Goal: Information Seeking & Learning: Learn about a topic

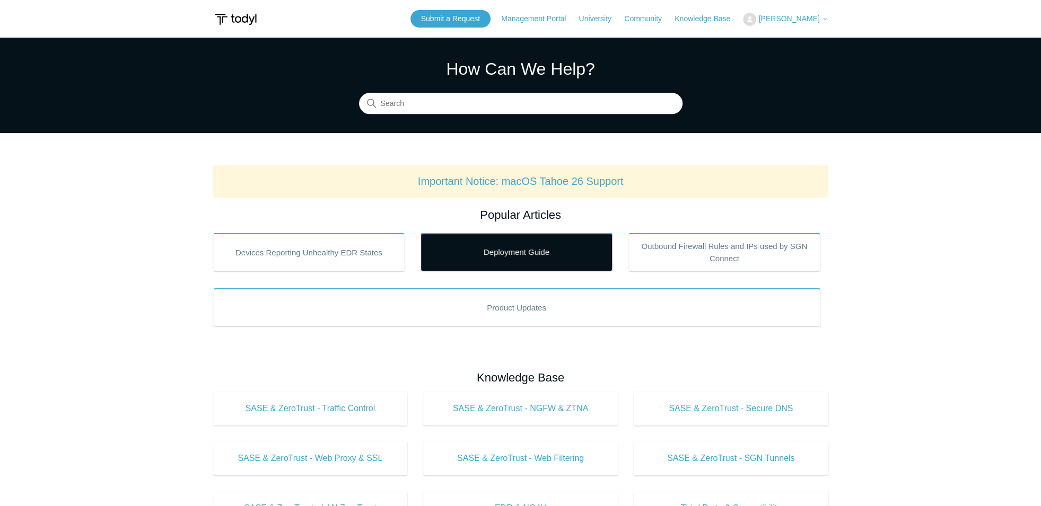
click at [530, 267] on link "Deployment Guide" at bounding box center [517, 252] width 192 height 38
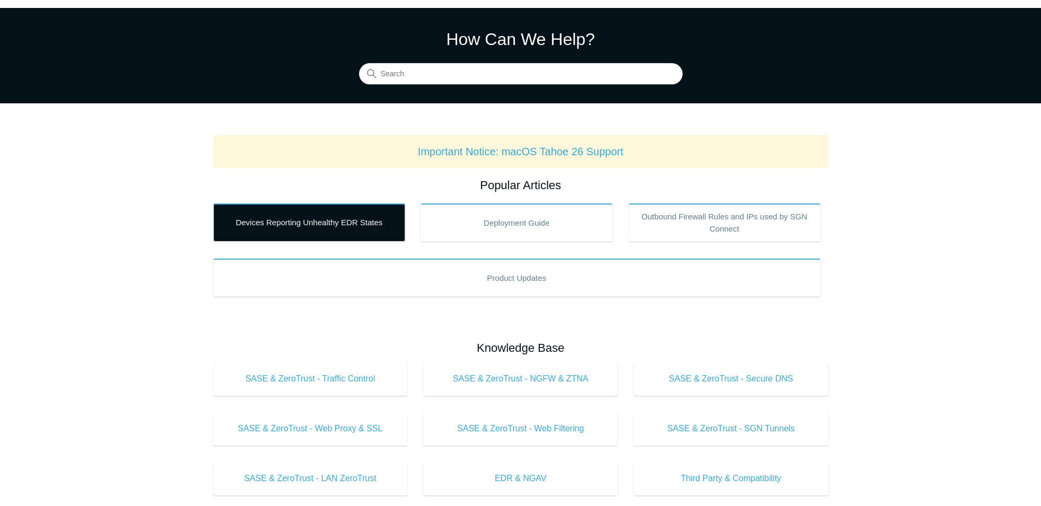
scroll to position [58, 0]
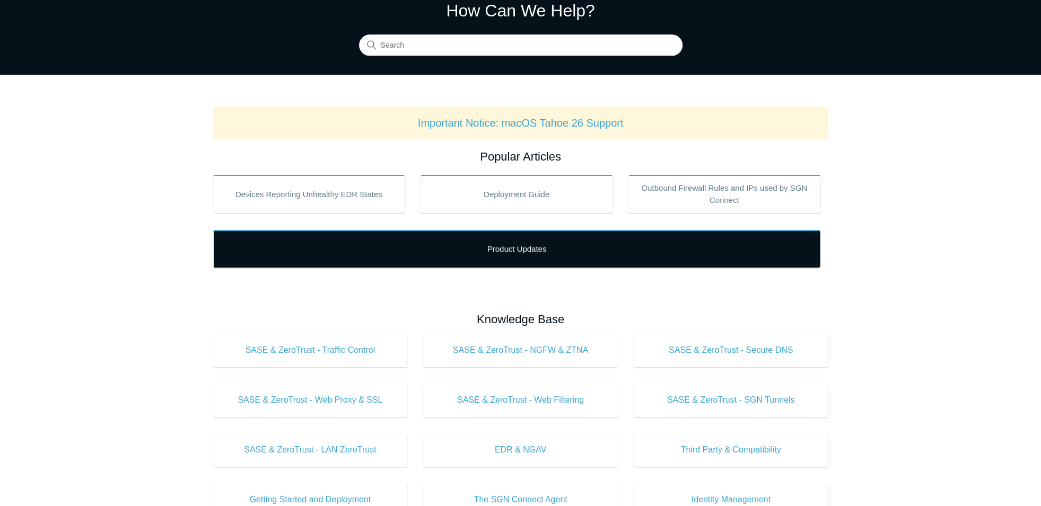
click at [431, 252] on link "Product Updates" at bounding box center [516, 249] width 607 height 38
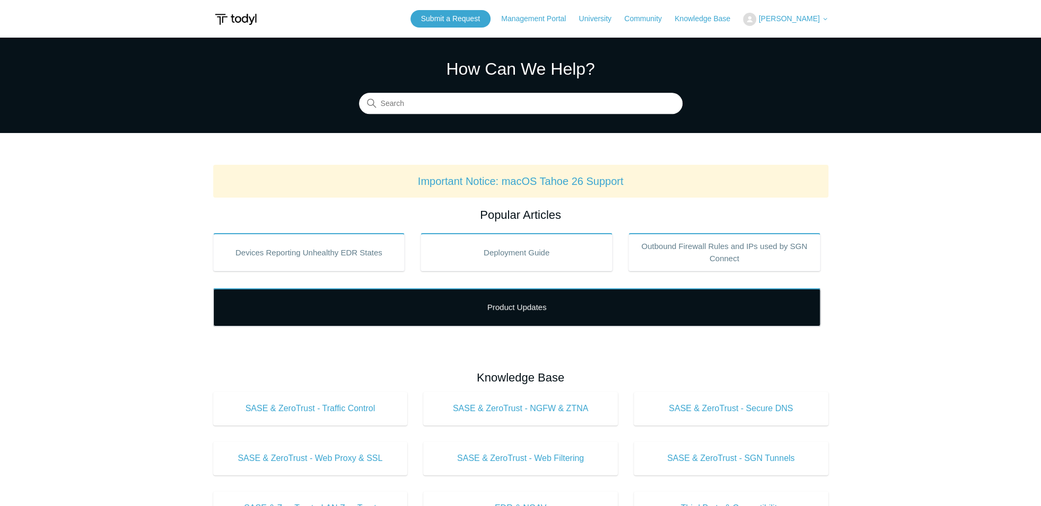
click at [497, 313] on link "Product Updates" at bounding box center [516, 307] width 607 height 38
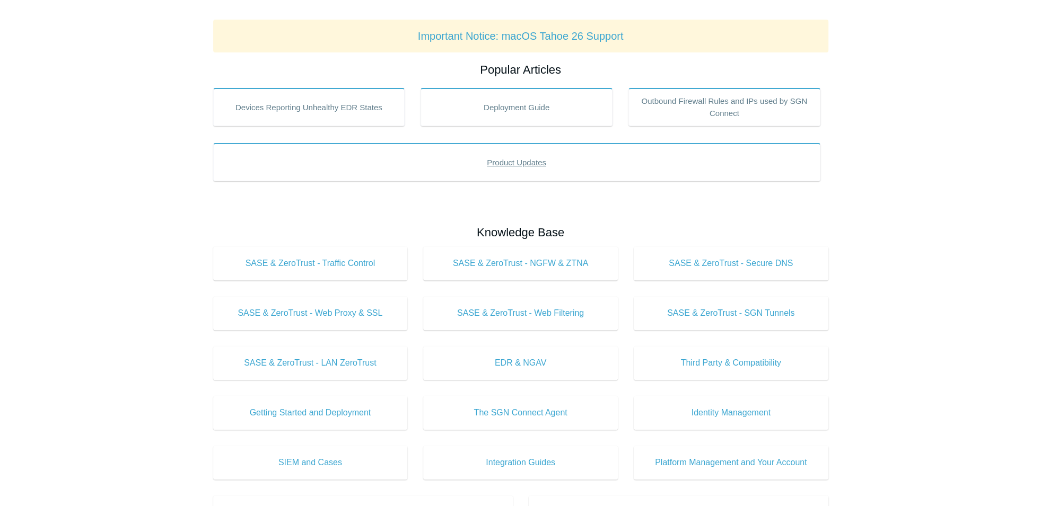
scroll to position [176, 0]
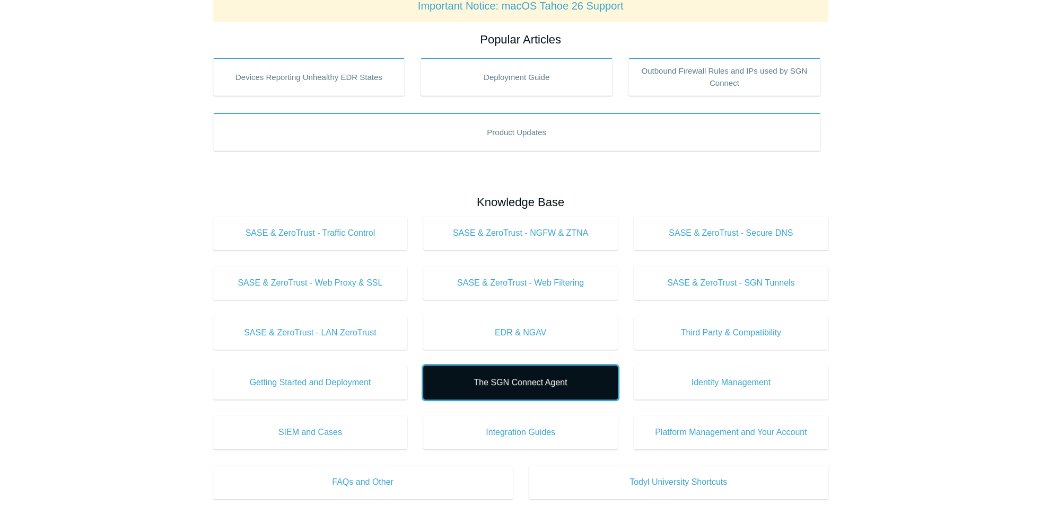
click at [527, 378] on span "The SGN Connect Agent" at bounding box center [520, 382] width 163 height 13
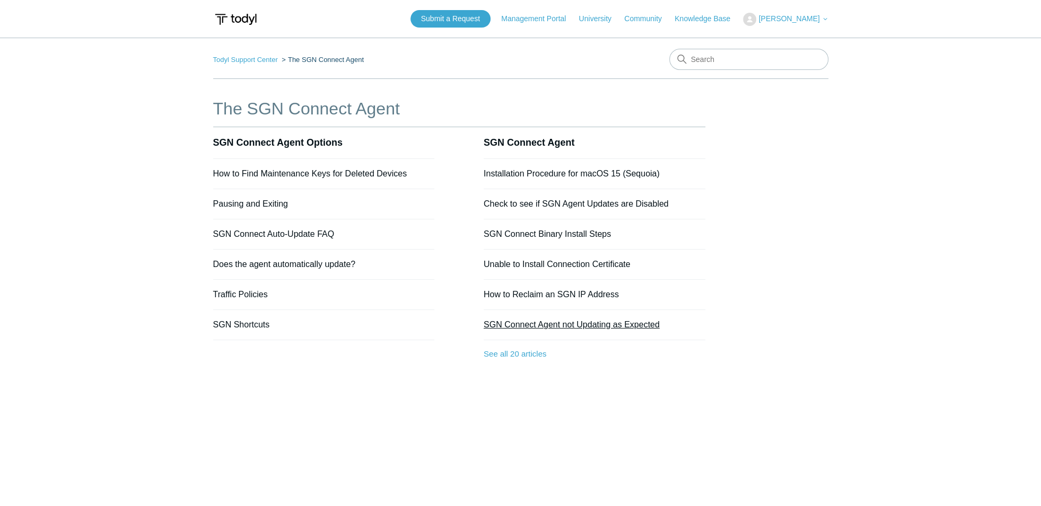
click at [539, 326] on link "SGN Connect Agent not Updating as Expected" at bounding box center [572, 324] width 176 height 9
click at [362, 178] on link "How to Find Maintenance Keys for Deleted Devices" at bounding box center [310, 173] width 194 height 9
click at [262, 63] on link "Todyl Support Center" at bounding box center [245, 60] width 65 height 8
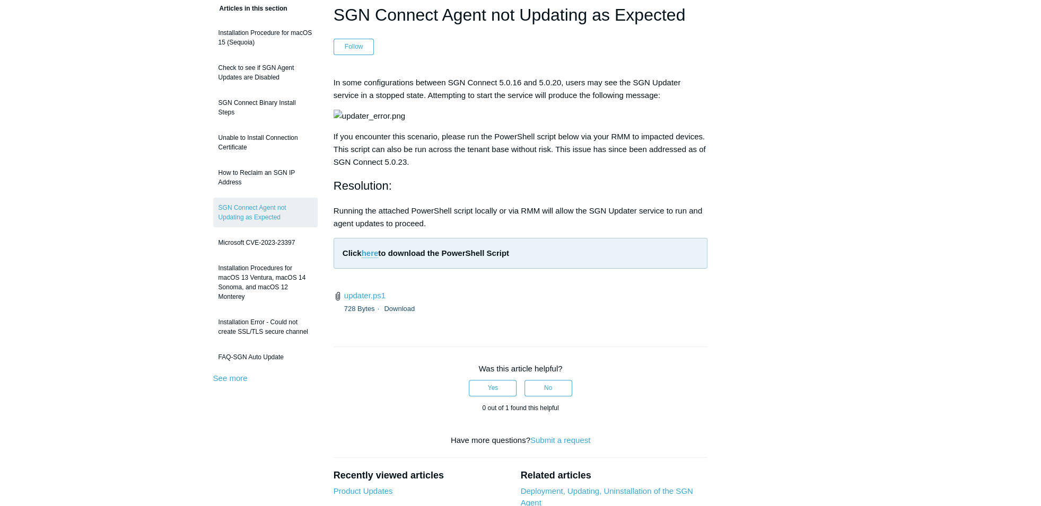
scroll to position [117, 0]
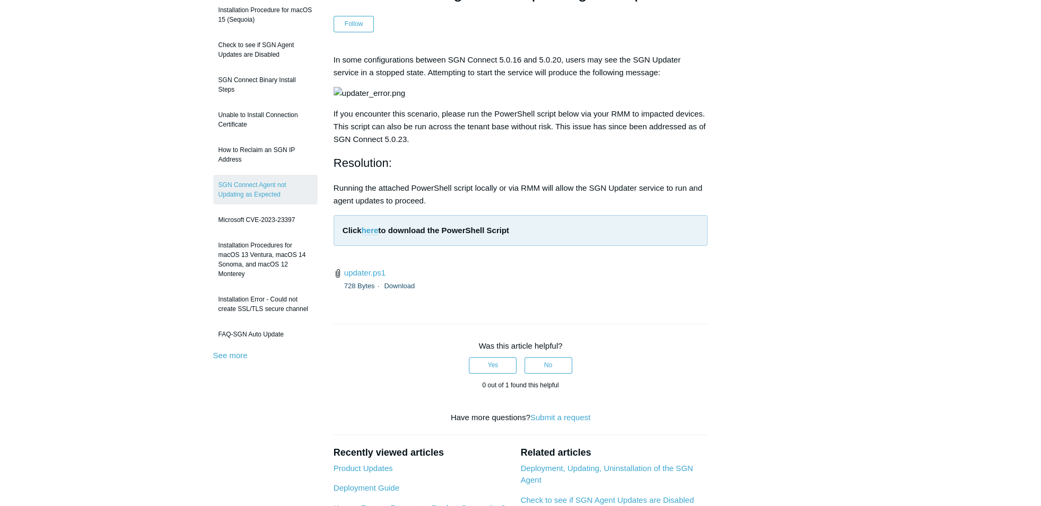
click at [371, 235] on link "here" at bounding box center [370, 231] width 17 height 10
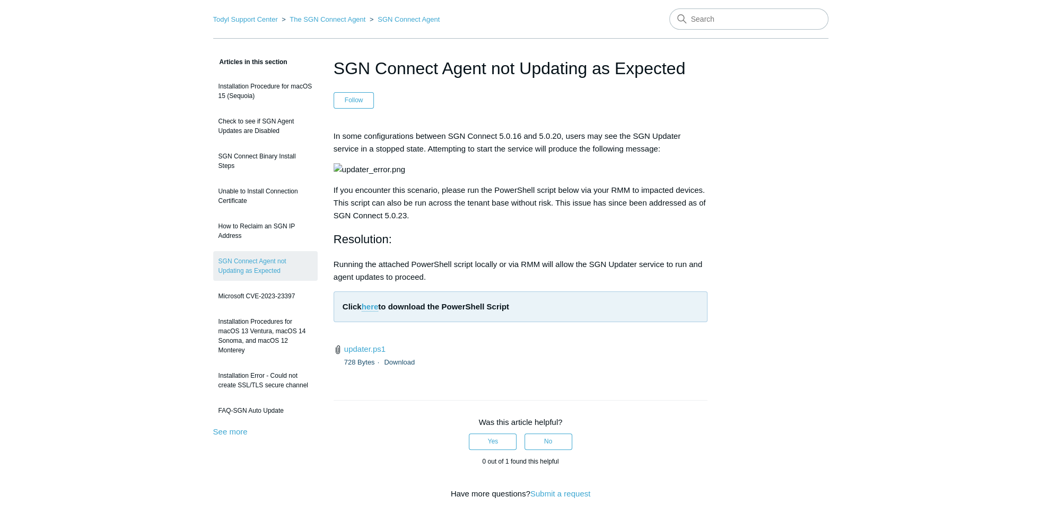
scroll to position [0, 0]
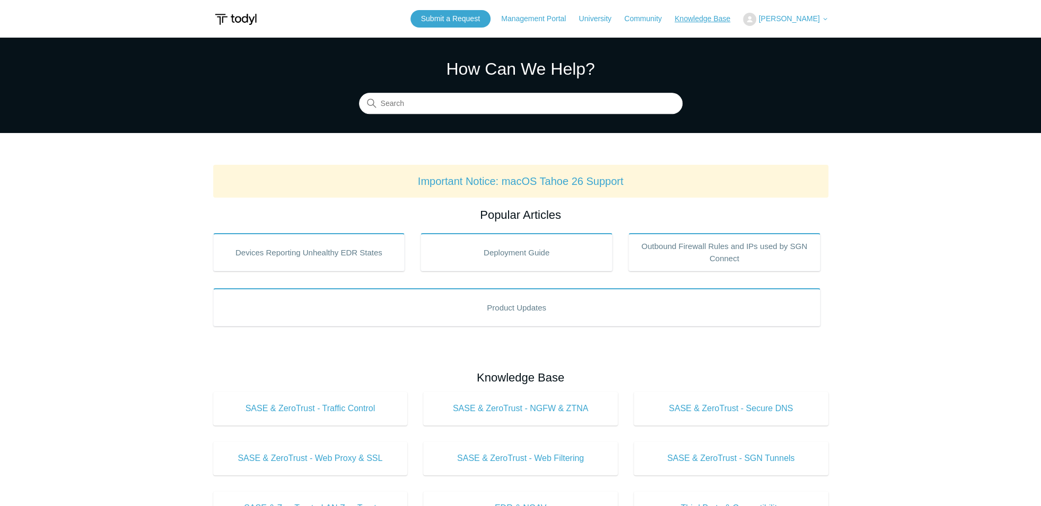
click at [713, 18] on link "Knowledge Base" at bounding box center [708, 18] width 66 height 11
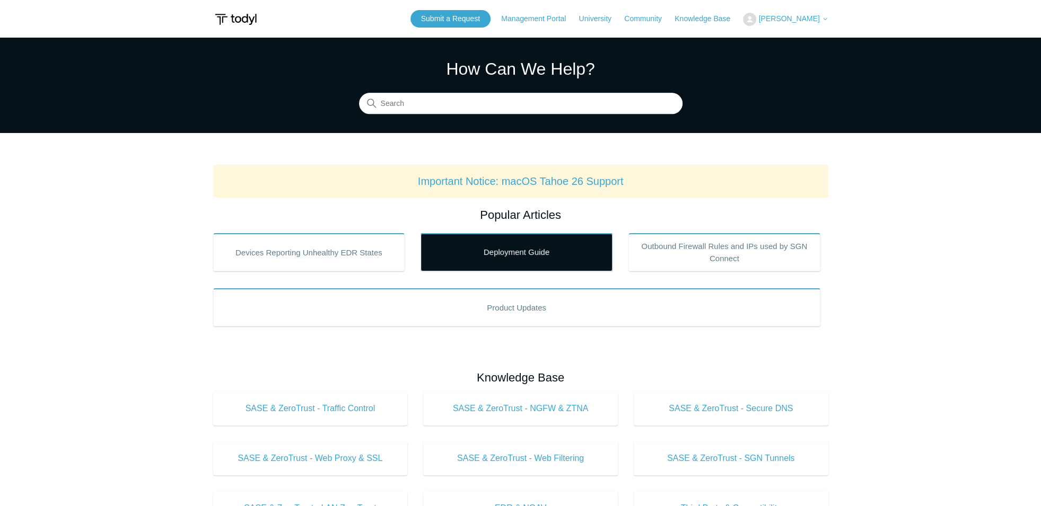
click at [480, 264] on link "Deployment Guide" at bounding box center [517, 252] width 192 height 38
